Goal: Task Accomplishment & Management: Use online tool/utility

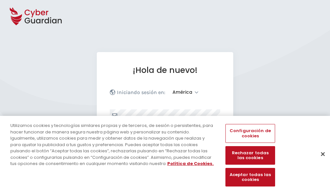
select select "América"
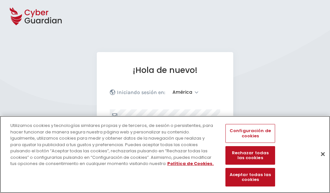
scroll to position [85, 0]
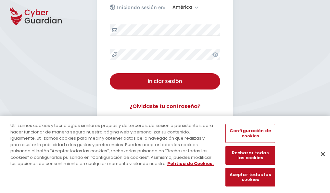
click at [319, 160] on button "Cerrar" at bounding box center [323, 153] width 14 height 14
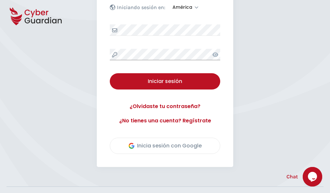
scroll to position [147, 0]
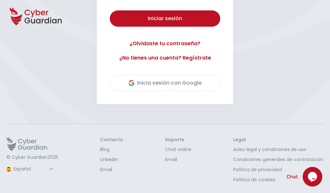
click at [110, 10] on button "Iniciar sesión" at bounding box center [165, 18] width 110 height 16
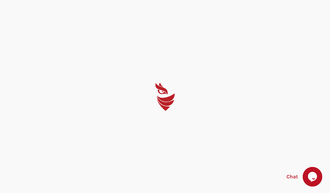
scroll to position [0, 0]
select select "English"
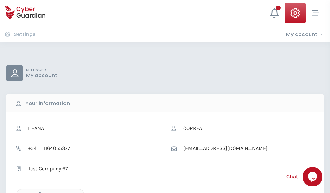
click at [38, 192] on icon "button" at bounding box center [38, 195] width 6 height 6
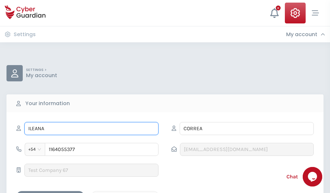
click at [91, 128] on input "ILEANA" at bounding box center [91, 128] width 134 height 13
type input "I"
type input "Blanca"
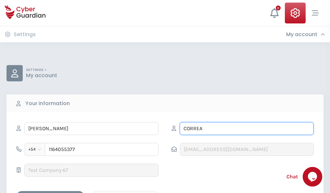
click at [246, 128] on input "CORREA" at bounding box center [247, 128] width 134 height 13
type input "C"
type input "Porta"
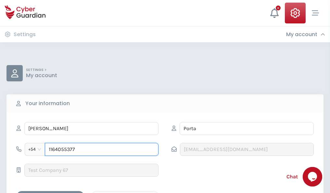
click at [102, 149] on input "1164055377" at bounding box center [102, 149] width 114 height 13
type input "1"
type input "4841279519"
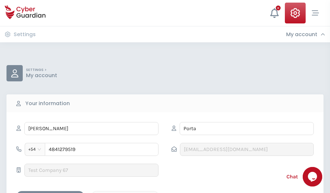
click at [125, 192] on div "Cancel" at bounding box center [125, 196] width 58 height 8
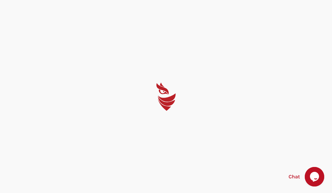
select select "English"
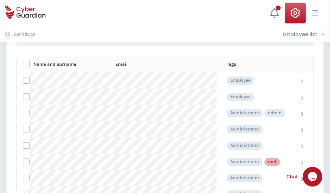
scroll to position [327, 0]
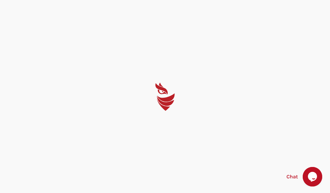
select select "English"
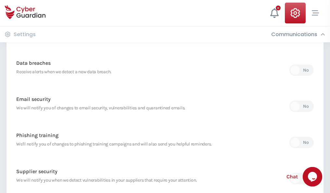
scroll to position [342, 0]
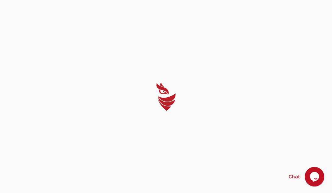
select select "English"
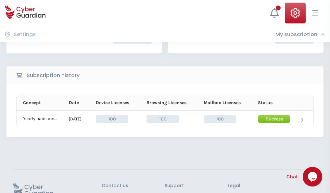
scroll to position [165, 0]
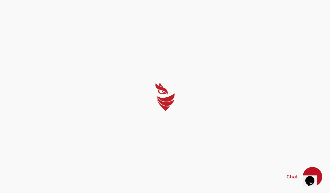
select select "English"
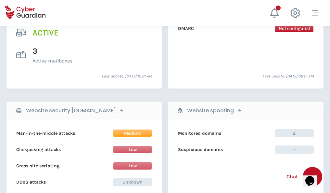
scroll to position [660, 0]
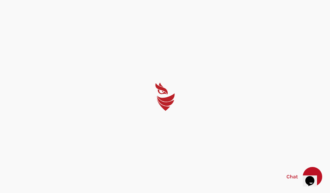
select select "English"
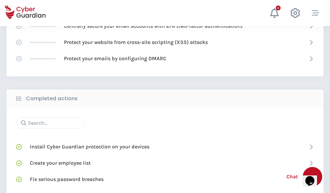
scroll to position [432, 0]
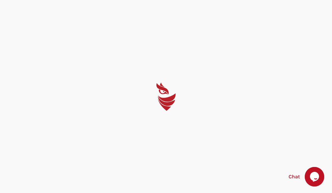
select select "English"
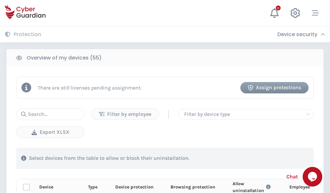
scroll to position [566, 0]
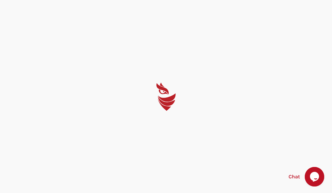
select select "English"
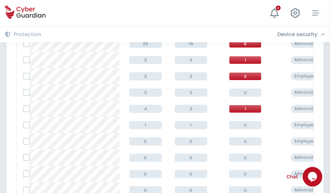
scroll to position [327, 0]
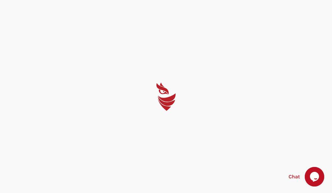
select select "English"
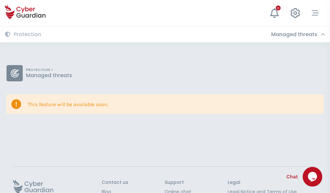
scroll to position [42, 0]
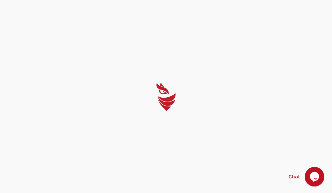
select select "English"
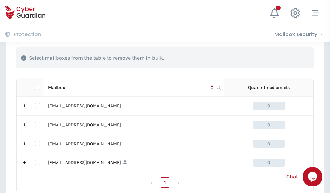
scroll to position [320, 0]
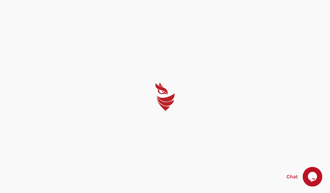
select select "English"
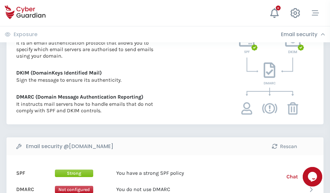
scroll to position [350, 0]
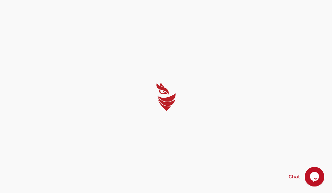
select select "English"
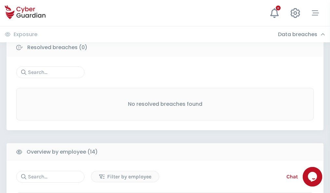
scroll to position [586, 0]
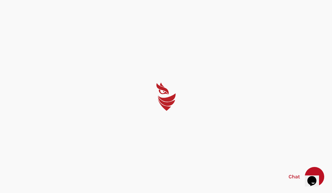
select select "English"
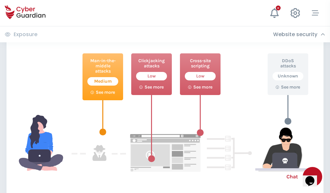
scroll to position [354, 0]
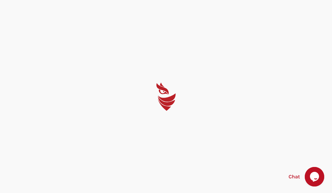
select select "English"
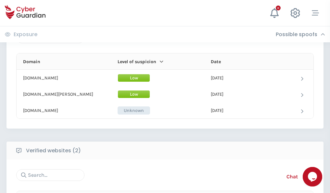
scroll to position [390, 0]
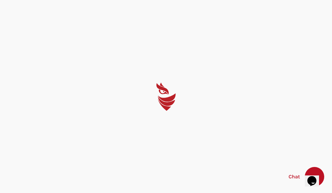
select select "English"
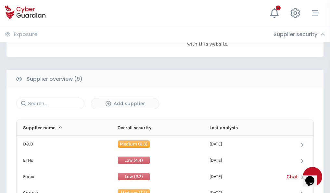
scroll to position [453, 0]
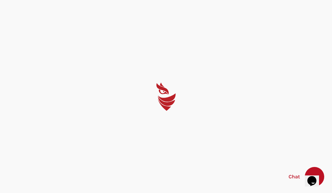
select select "English"
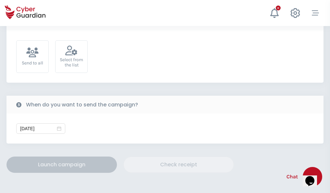
scroll to position [238, 0]
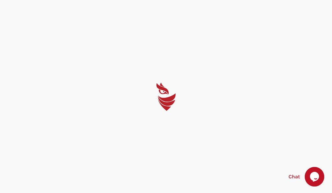
select select "English"
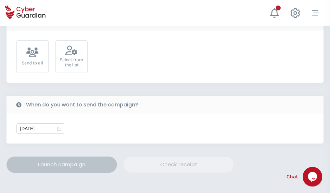
scroll to position [238, 0]
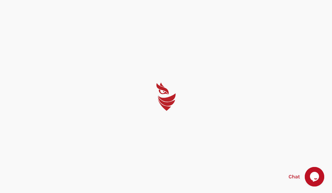
select select "English"
